Goal: Task Accomplishment & Management: Use online tool/utility

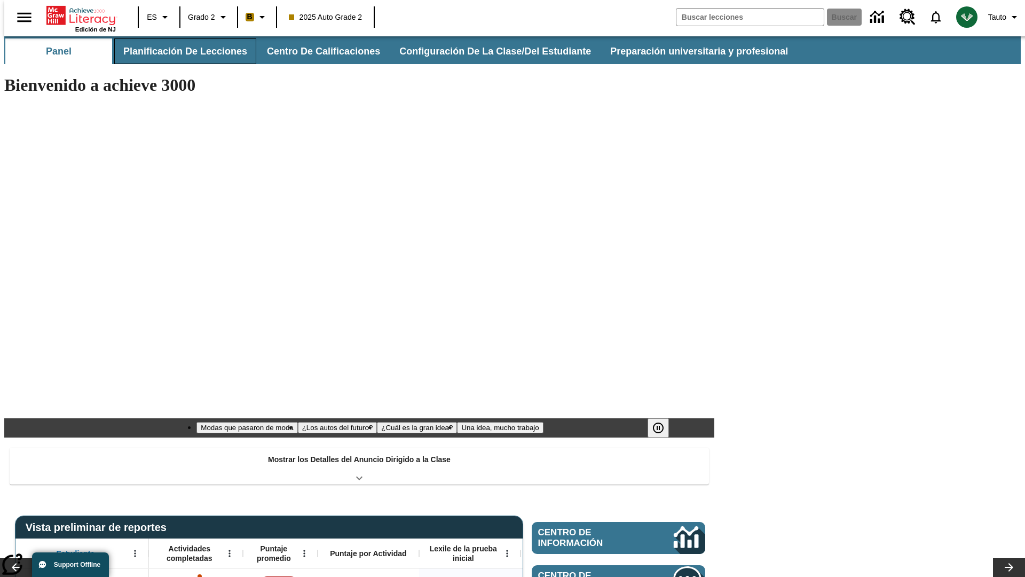
click at [179, 51] on button "Planificación de lecciones" at bounding box center [185, 51] width 142 height 26
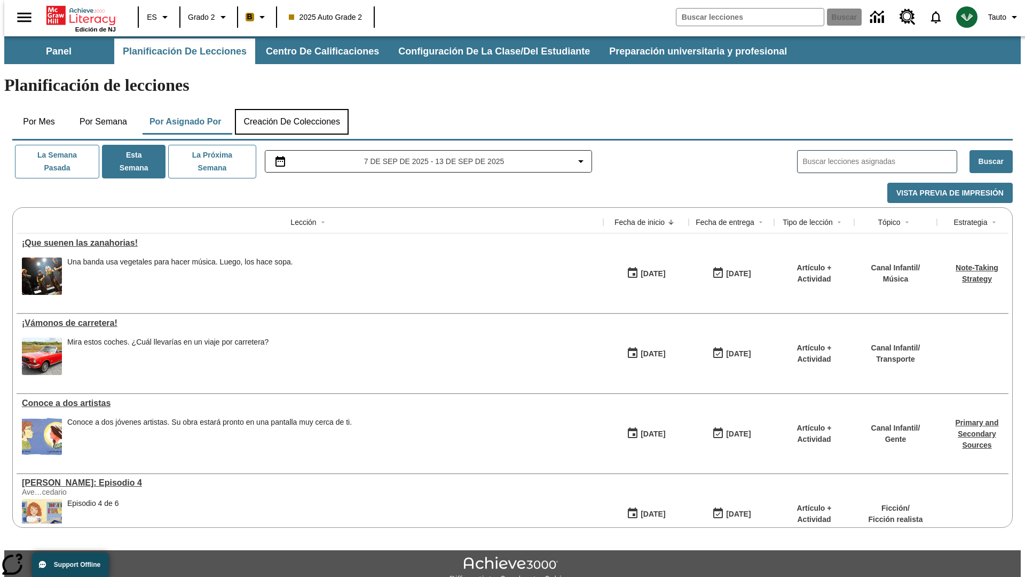
click at [292, 109] on button "Creación de colecciones" at bounding box center [292, 122] width 114 height 26
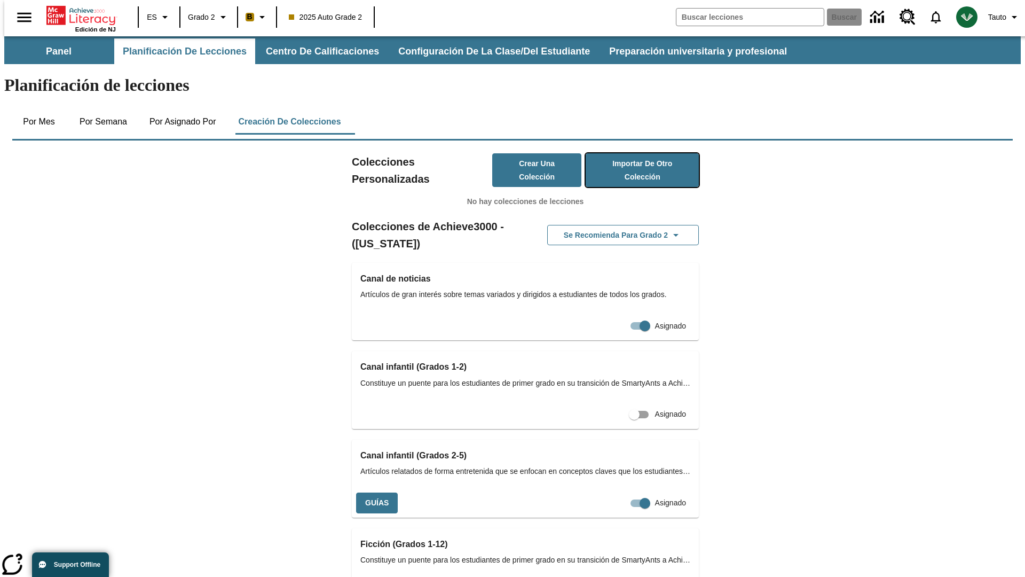
click at [627, 153] on button "Importar de otro Colección" at bounding box center [642, 170] width 113 height 34
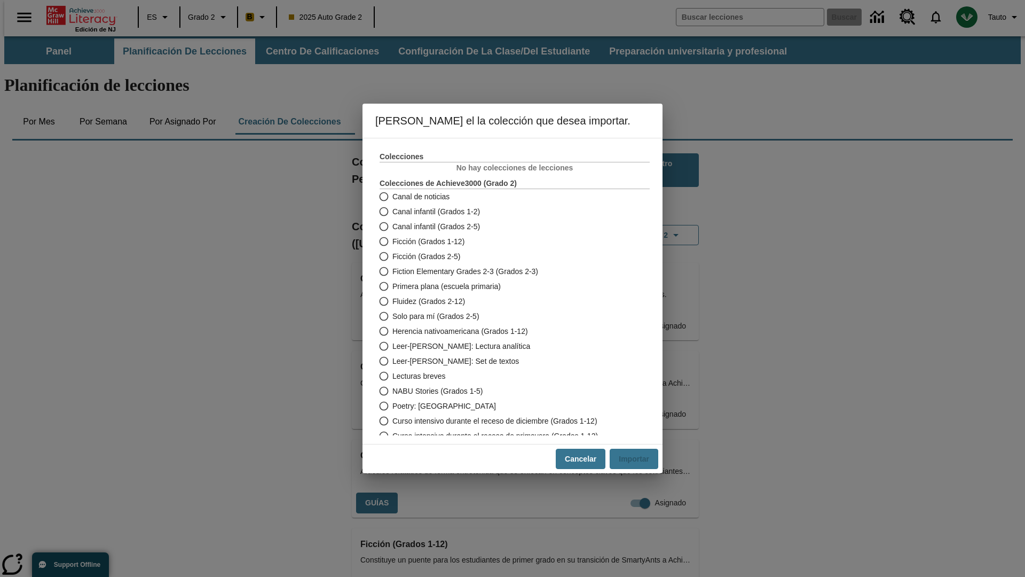
click at [507, 271] on span "Fiction Elementary Grades 2-3 (Grados 2-3)" at bounding box center [466, 271] width 146 height 11
click at [393, 271] on input "Fiction Elementary Grades 2-3 (Grados 2-3)" at bounding box center [383, 271] width 19 height 15
radio input "true"
click at [638, 459] on button "Importar" at bounding box center [634, 459] width 49 height 21
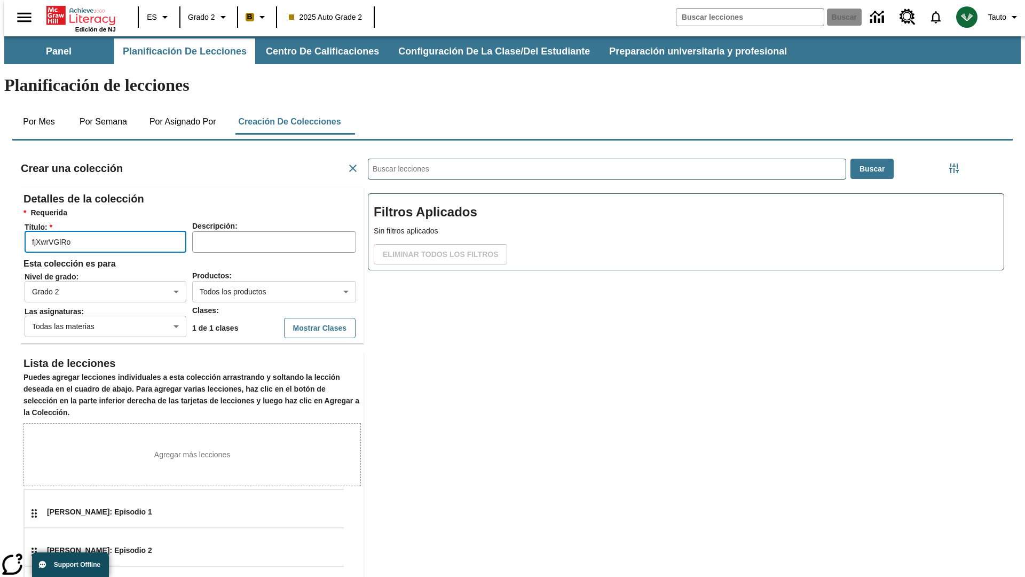
scroll to position [214, 320]
type input "fjXwrVGlRo"
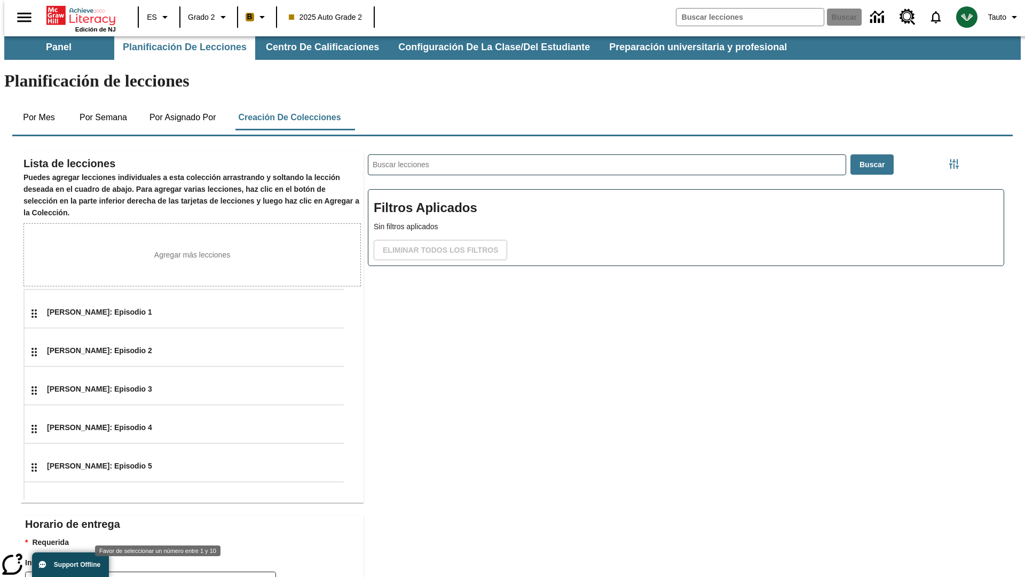
type input "2"
click at [270, 562] on body "Saltar al contenido principal Edición de NJ ES Grado 2 B 2025 Auto Grade 2 Busc…" at bounding box center [512, 367] width 1017 height 670
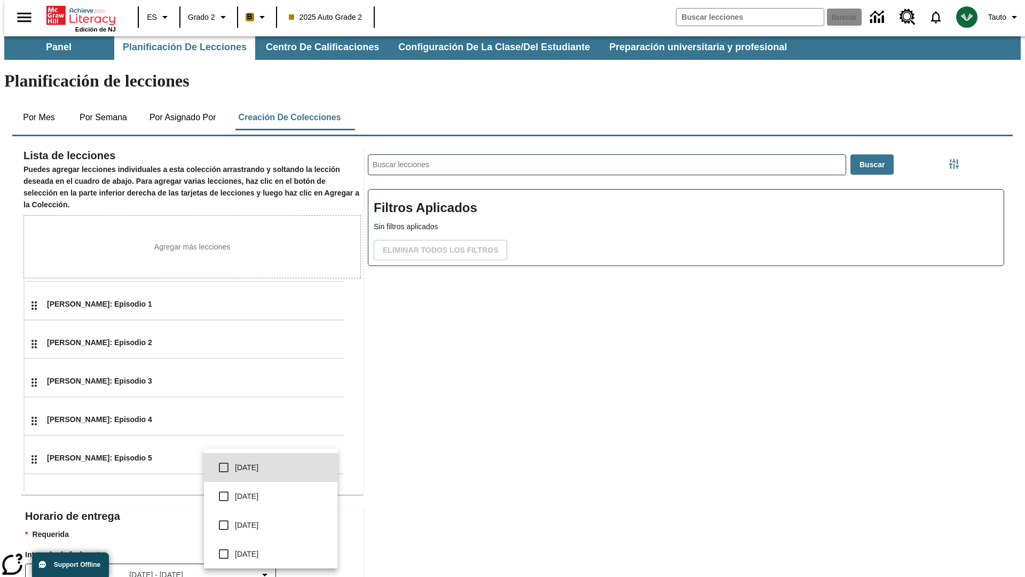
click at [224, 467] on input "checkbox" at bounding box center [224, 467] width 22 height 22
checkbox input "true"
type input "0"
